Goal: Information Seeking & Learning: Learn about a topic

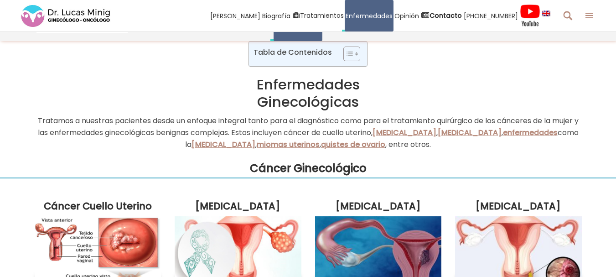
scroll to position [148, 0]
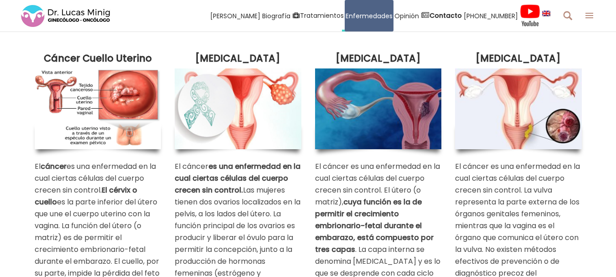
click at [91, 98] on img at bounding box center [98, 108] width 127 height 80
click at [51, 92] on img at bounding box center [98, 108] width 127 height 80
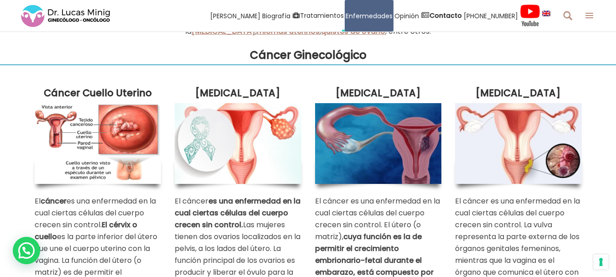
scroll to position [102, 0]
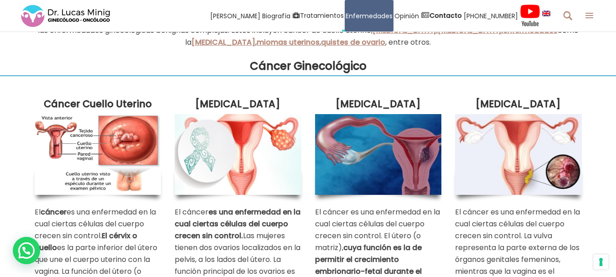
click at [218, 152] on img at bounding box center [238, 154] width 127 height 80
click at [26, 108] on div "Cáncer Cuello Uterino El cáncer es una enfermedad en la cual ciertas células de…" at bounding box center [308, 218] width 616 height 286
drag, startPoint x: 112, startPoint y: 126, endPoint x: 90, endPoint y: 72, distance: 58.3
click at [91, 72] on h3 "Cáncer Ginecológico" at bounding box center [308, 65] width 616 height 17
click at [371, 149] on img at bounding box center [378, 154] width 127 height 80
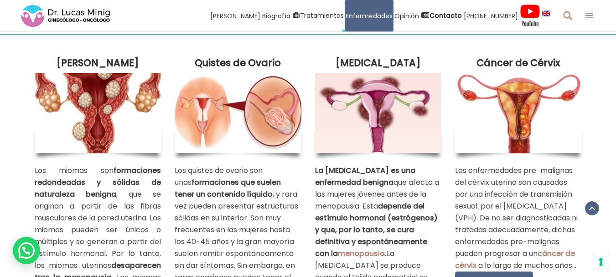
scroll to position [467, 0]
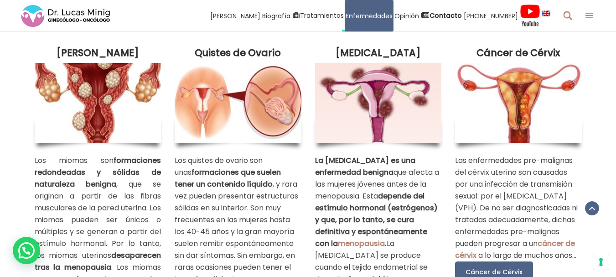
click at [382, 94] on img at bounding box center [378, 103] width 127 height 80
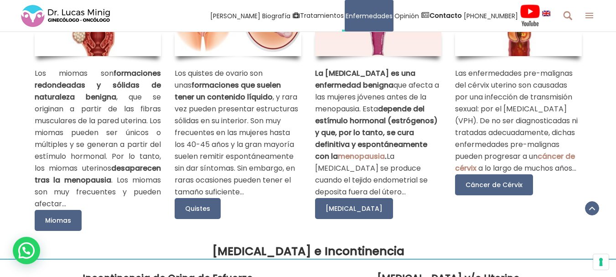
scroll to position [558, 0]
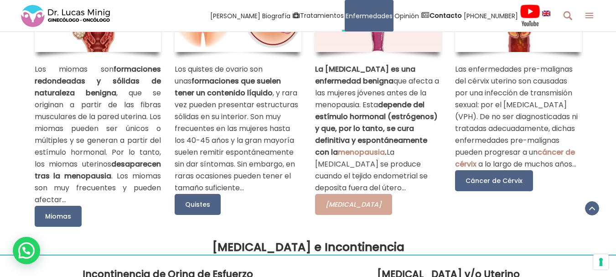
click at [341, 209] on span "[MEDICAL_DATA]" at bounding box center [353, 204] width 56 height 9
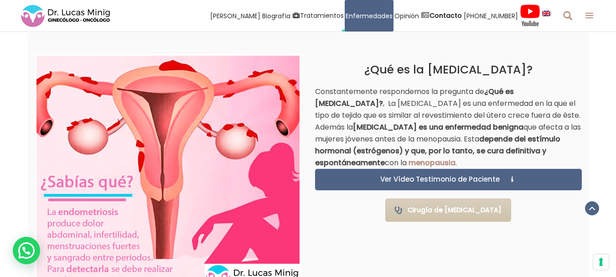
click at [313, 90] on div "¿Qué es la [MEDICAL_DATA]? Constantemente respondemos la pregunta de ¿Qué es [M…" at bounding box center [448, 135] width 280 height 194
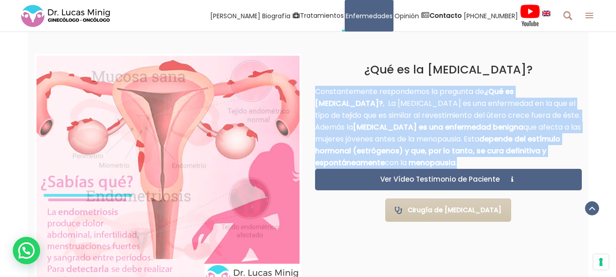
drag, startPoint x: 315, startPoint y: 92, endPoint x: 532, endPoint y: 161, distance: 227.1
click at [532, 161] on p "Constantemente respondemos la pregunta de ¿Qué es endometriosis? , La endometri…" at bounding box center [448, 127] width 267 height 83
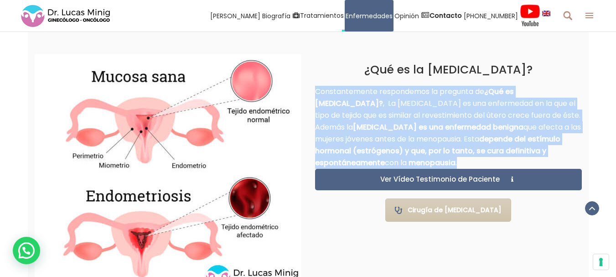
copy p "Constantemente respondemos la pregunta de ¿Qué es endometriosis? , La endometri…"
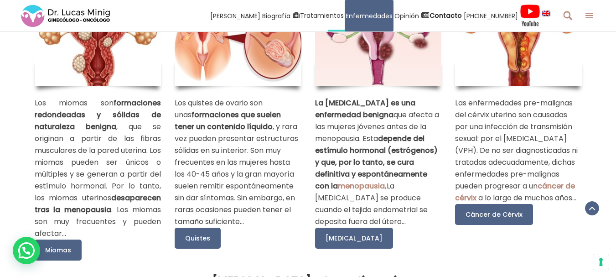
scroll to position [478, 0]
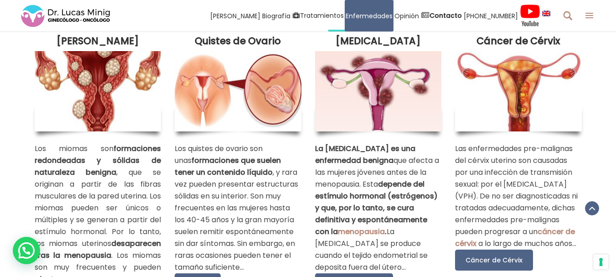
click at [79, 99] on img at bounding box center [98, 91] width 127 height 80
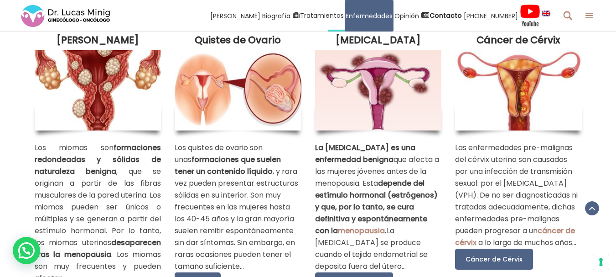
scroll to position [570, 0]
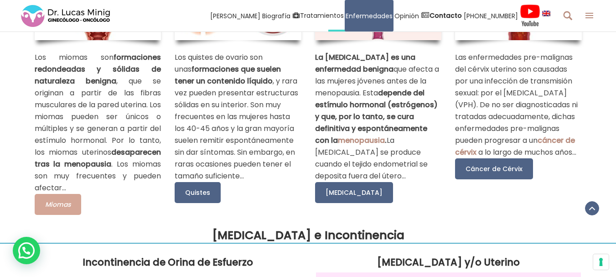
click at [63, 209] on span "Miomas" at bounding box center [58, 204] width 26 height 9
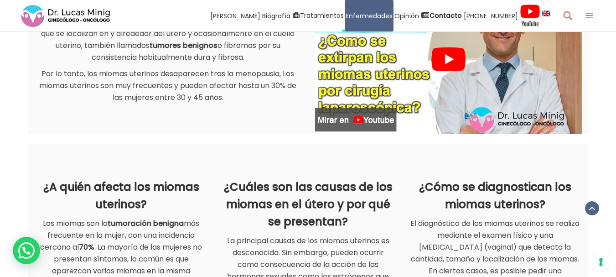
scroll to position [547, 0]
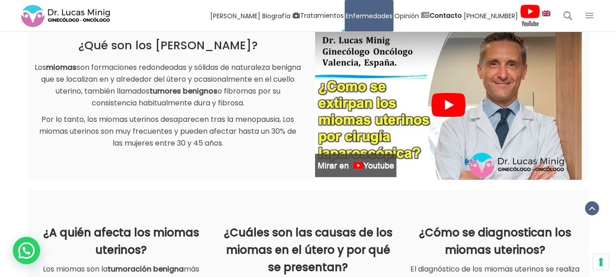
drag, startPoint x: 245, startPoint y: 103, endPoint x: 39, endPoint y: 69, distance: 208.7
click at [39, 69] on p "Los miomas son formaciones redondeadas y sólidas de naturaleza benigna que se l…" at bounding box center [168, 85] width 267 height 47
copy p "Los miomas son formaciones redondeadas y sólidas de naturaleza benigna que se l…"
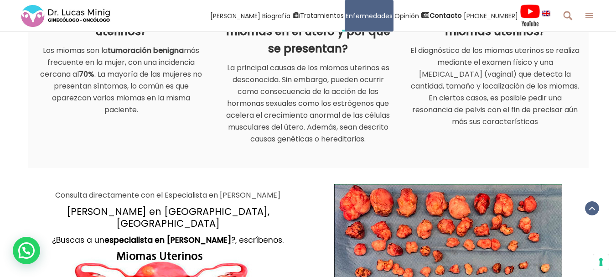
scroll to position [775, 0]
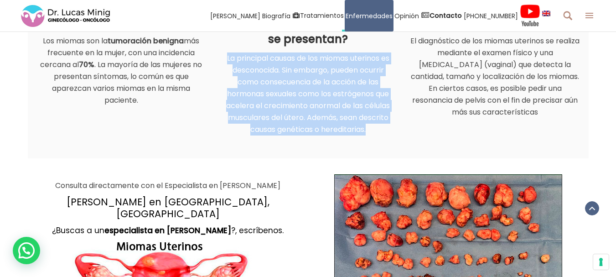
drag, startPoint x: 224, startPoint y: 58, endPoint x: 375, endPoint y: 127, distance: 166.2
click at [375, 127] on p "La principal causas de los miomas uterinos es desconocida. Sin embargo, pueden …" at bounding box center [307, 93] width 173 height 83
copy p "La principal causas de los miomas uterinos es desconocida. Sin embargo, pueden …"
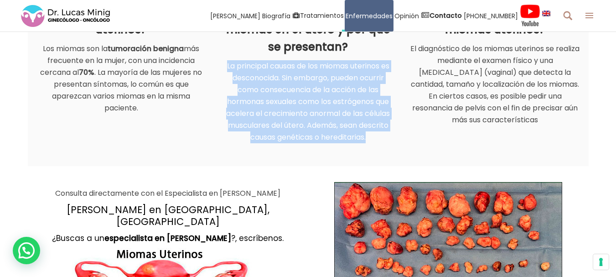
scroll to position [228, 0]
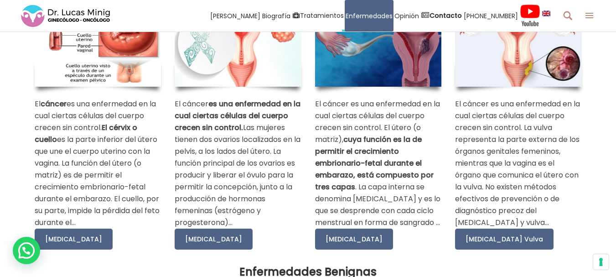
scroll to position [251, 0]
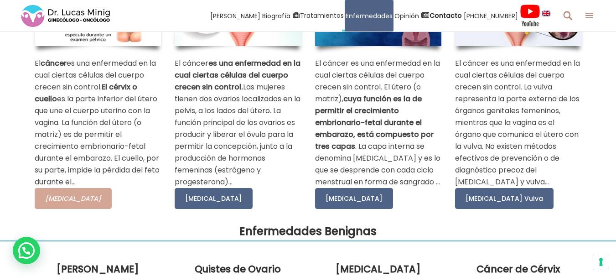
click at [77, 203] on link "Cáncer Uterino" at bounding box center [73, 198] width 77 height 21
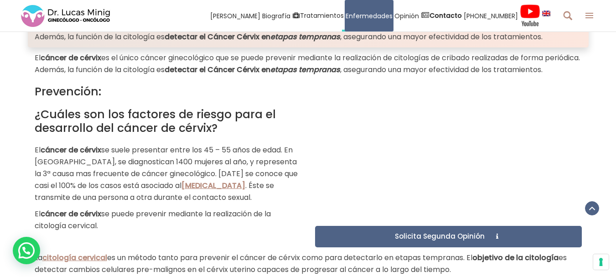
scroll to position [273, 0]
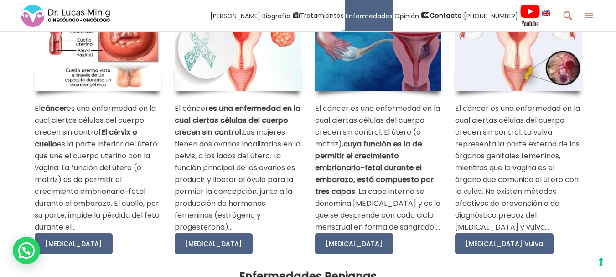
scroll to position [251, 0]
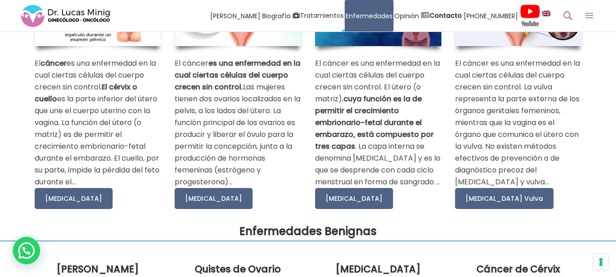
drag, startPoint x: 100, startPoint y: 87, endPoint x: 27, endPoint y: 62, distance: 77.5
click at [27, 62] on div "Cáncer Cuello Uterino El cáncer es una enfermedad en la cual ciertas células de…" at bounding box center [308, 70] width 616 height 286
copy p "El cáncer es una enfermedad en la cual ciertas células del cuerpo crecen sin co…"
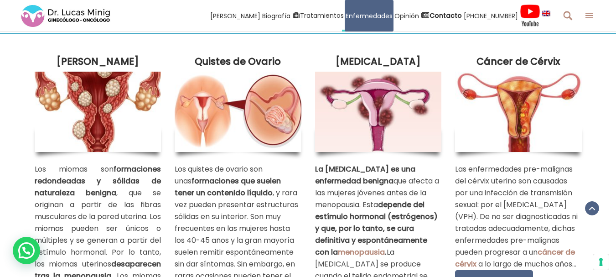
scroll to position [456, 0]
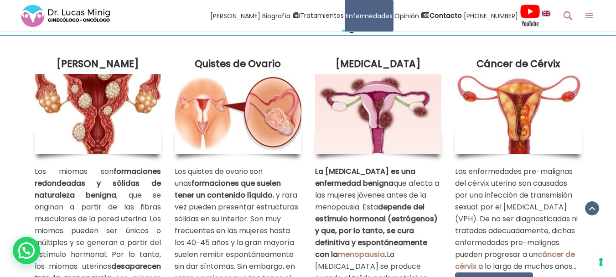
click at [528, 130] on img at bounding box center [518, 114] width 127 height 80
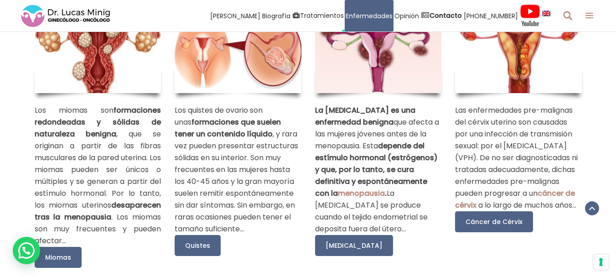
scroll to position [547, 0]
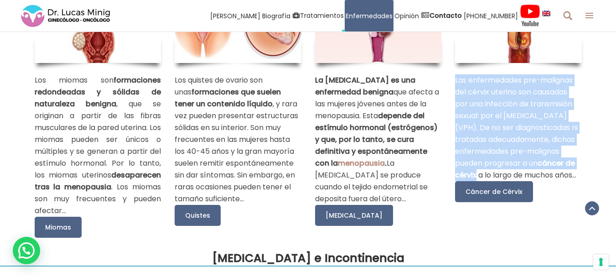
drag, startPoint x: 476, startPoint y: 199, endPoint x: 456, endPoint y: 89, distance: 111.2
click at [456, 89] on p "Las enfermedades pre-malignas del cérvix uterino son causadas por una infección…" at bounding box center [518, 127] width 127 height 107
copy p "Las enfermedades pre-malignas del cérvix uterino son causadas por una infección…"
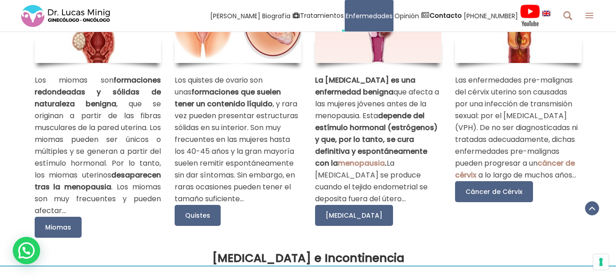
click at [504, 242] on div "Miomas Uterinos Los miomas son formaciones redondeadas y sólidas de naturaleza …" at bounding box center [308, 93] width 560 height 298
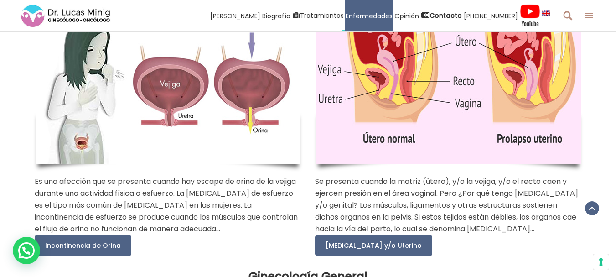
scroll to position [911, 0]
